Goal: Find specific page/section: Find specific page/section

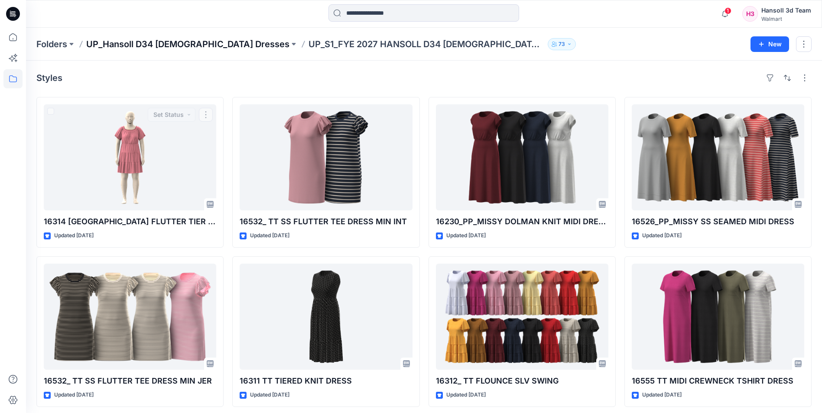
click at [144, 47] on p "UP_Hansoll D34 [DEMOGRAPHIC_DATA] Dresses" at bounding box center [187, 44] width 203 height 12
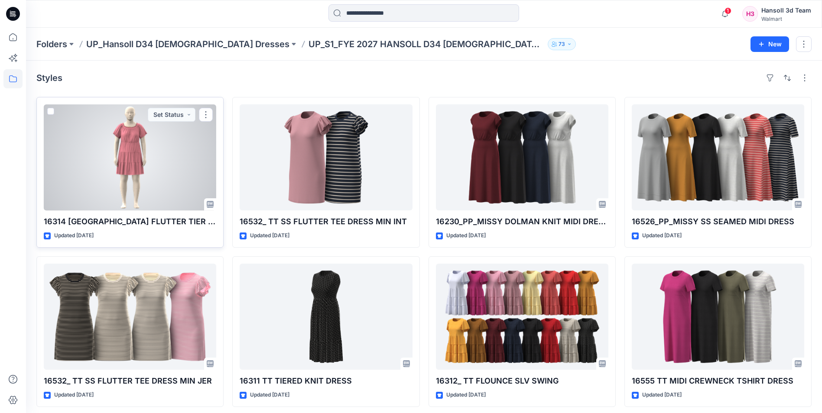
click at [136, 155] on div at bounding box center [130, 157] width 172 height 106
